Goal: Find specific fact: Find specific fact

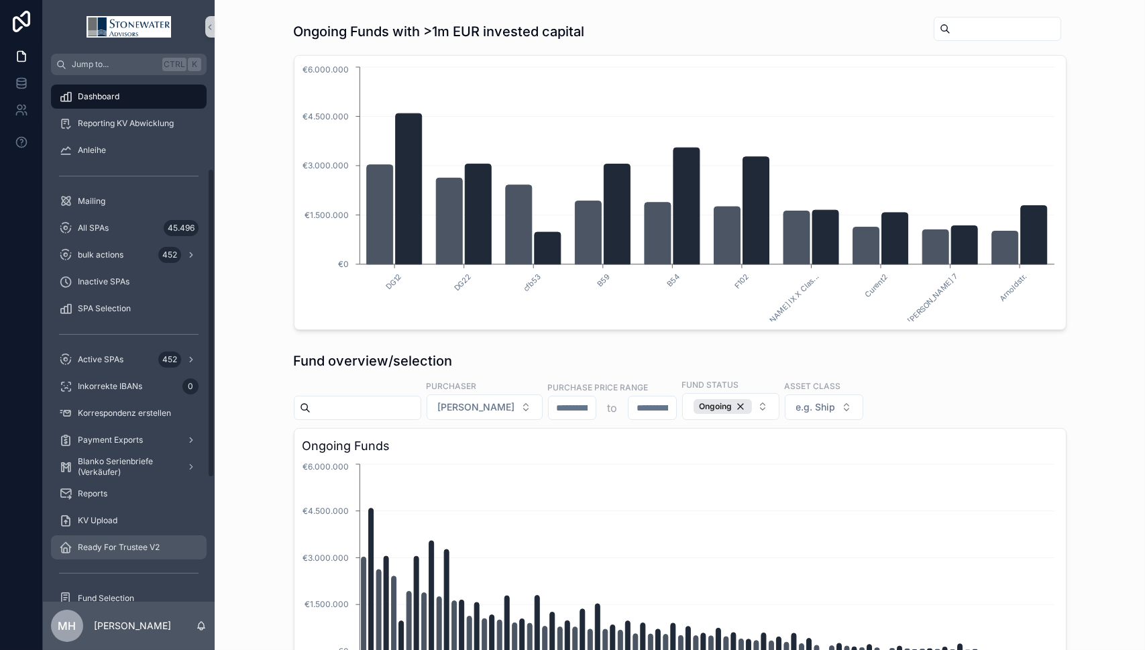
scroll to position [335, 0]
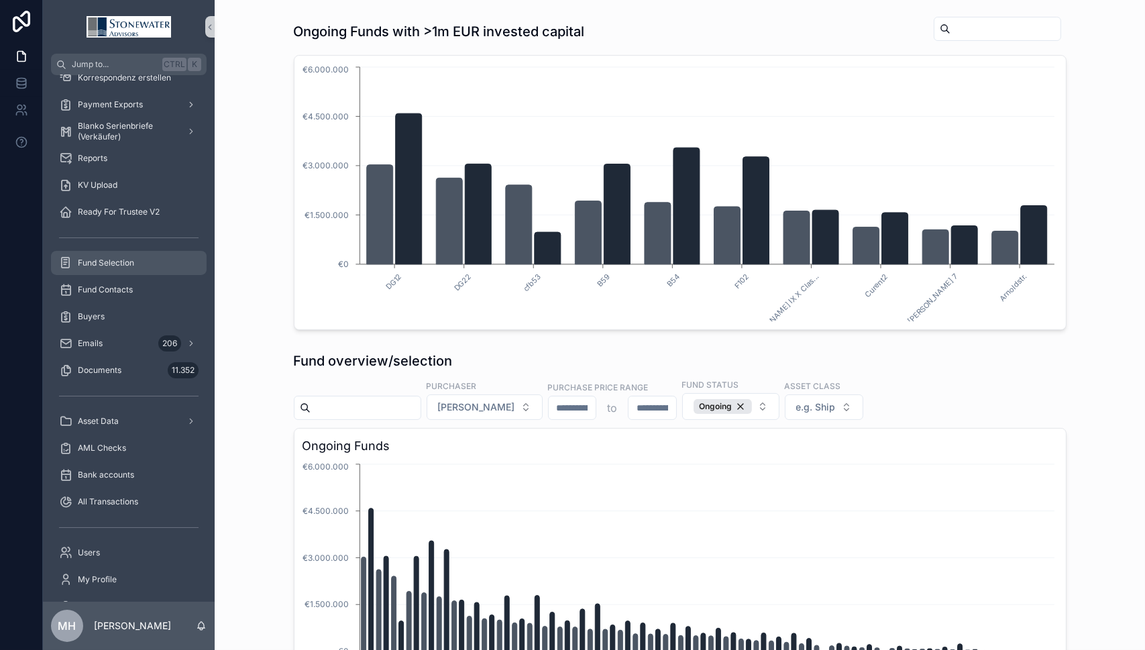
click at [86, 258] on span "Fund Selection" at bounding box center [106, 262] width 56 height 11
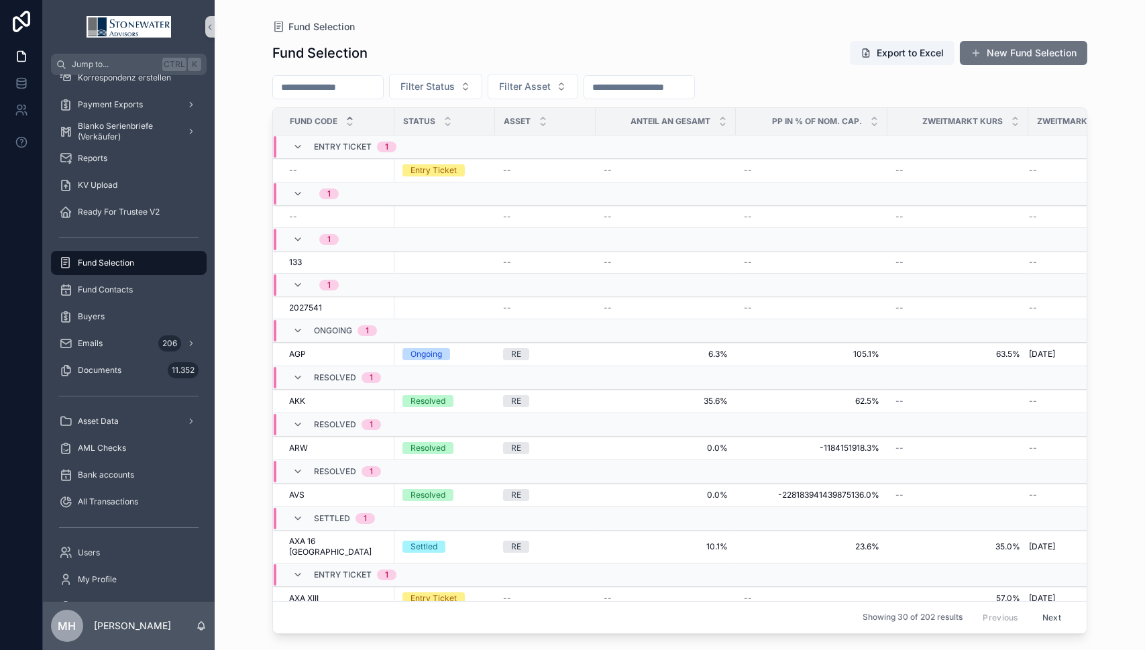
click at [368, 94] on input "scrollable content" at bounding box center [328, 87] width 110 height 19
type input "*******"
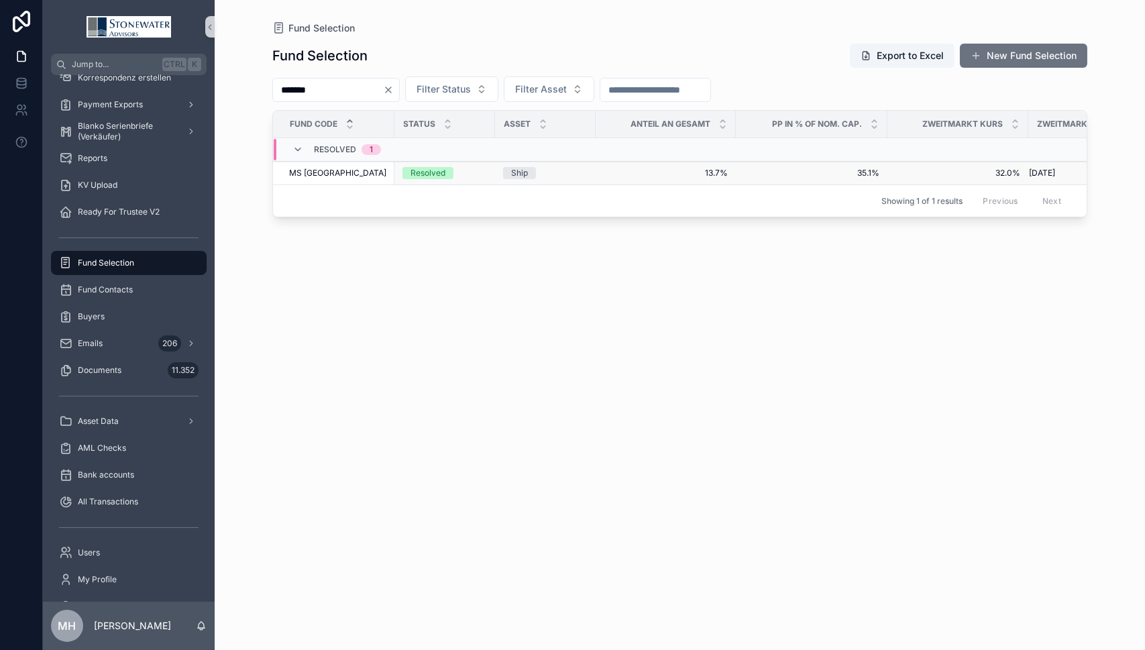
click at [325, 169] on span "MS [GEOGRAPHIC_DATA]" at bounding box center [337, 173] width 97 height 11
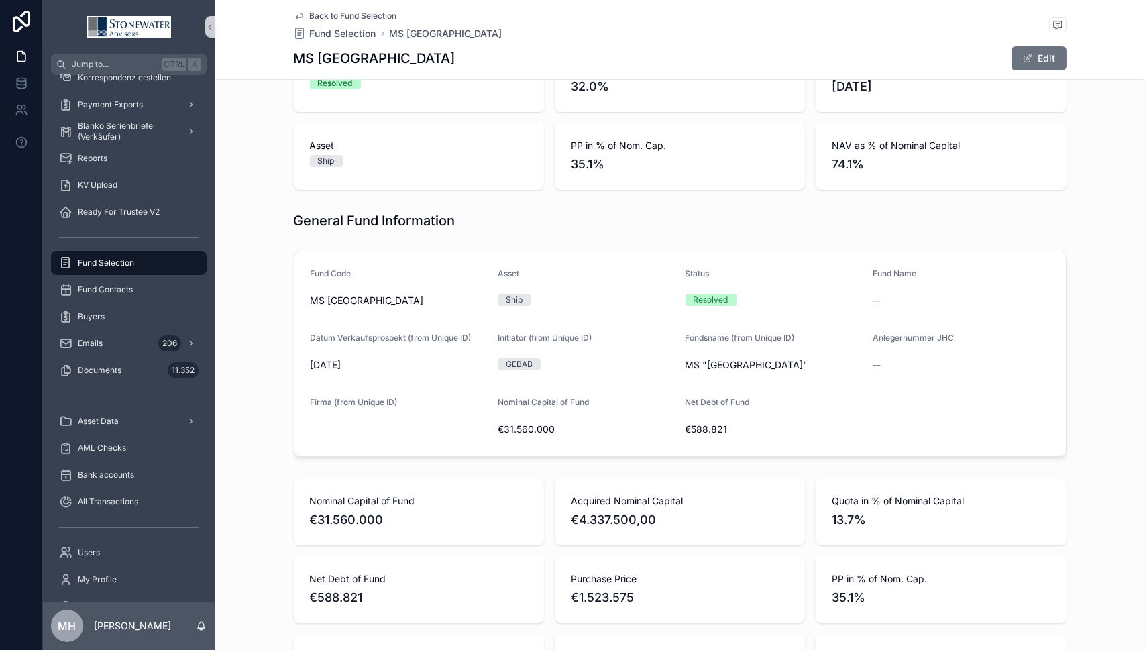
scroll to position [201, 0]
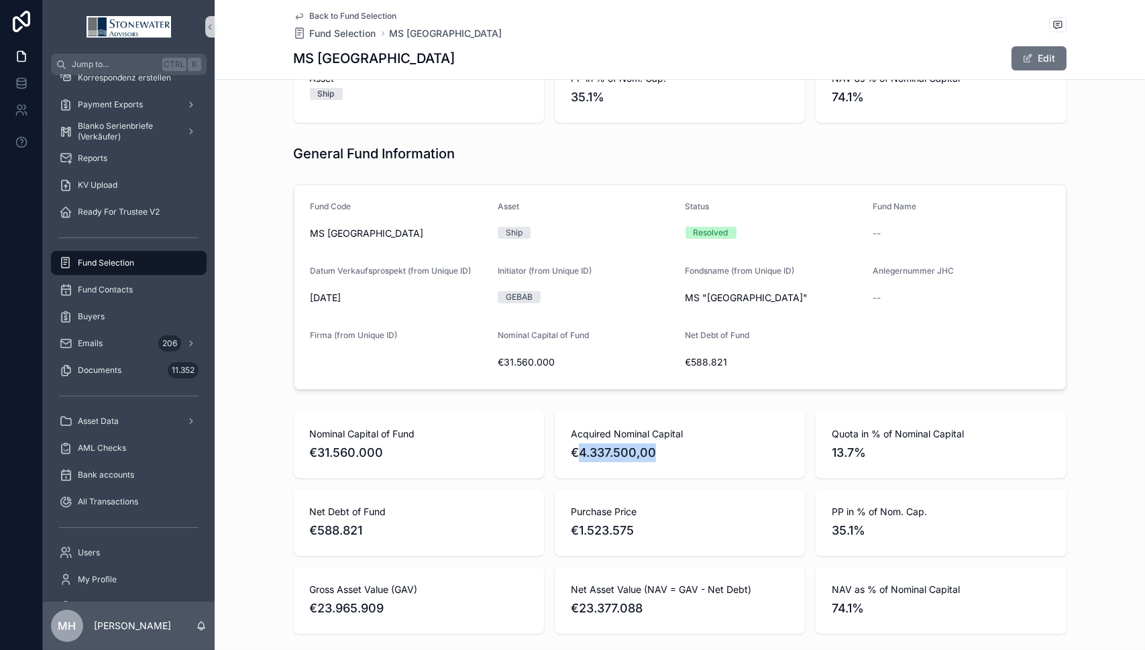
drag, startPoint x: 572, startPoint y: 452, endPoint x: 655, endPoint y: 460, distance: 83.5
click at [655, 460] on span "€4.337.500,00" at bounding box center [680, 452] width 218 height 19
copy span "4.337.500,00"
drag, startPoint x: 290, startPoint y: 56, endPoint x: 394, endPoint y: 51, distance: 104.7
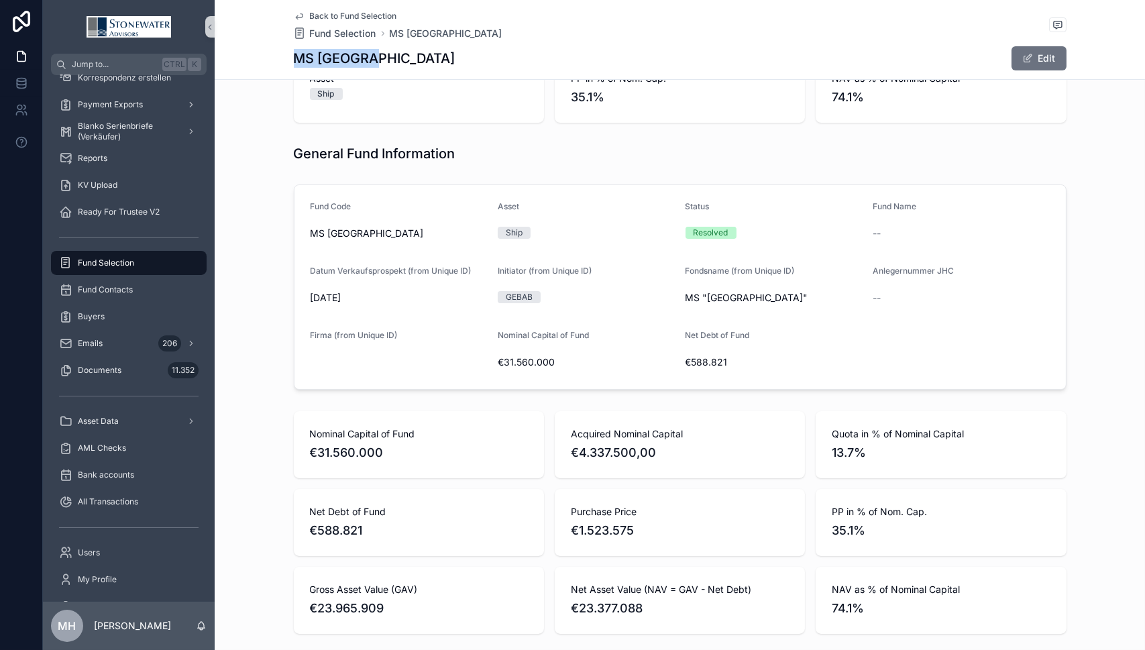
click at [394, 51] on div "MS Chicago Edit" at bounding box center [680, 58] width 772 height 25
copy h1 "MS [GEOGRAPHIC_DATA]"
